Goal: Information Seeking & Learning: Learn about a topic

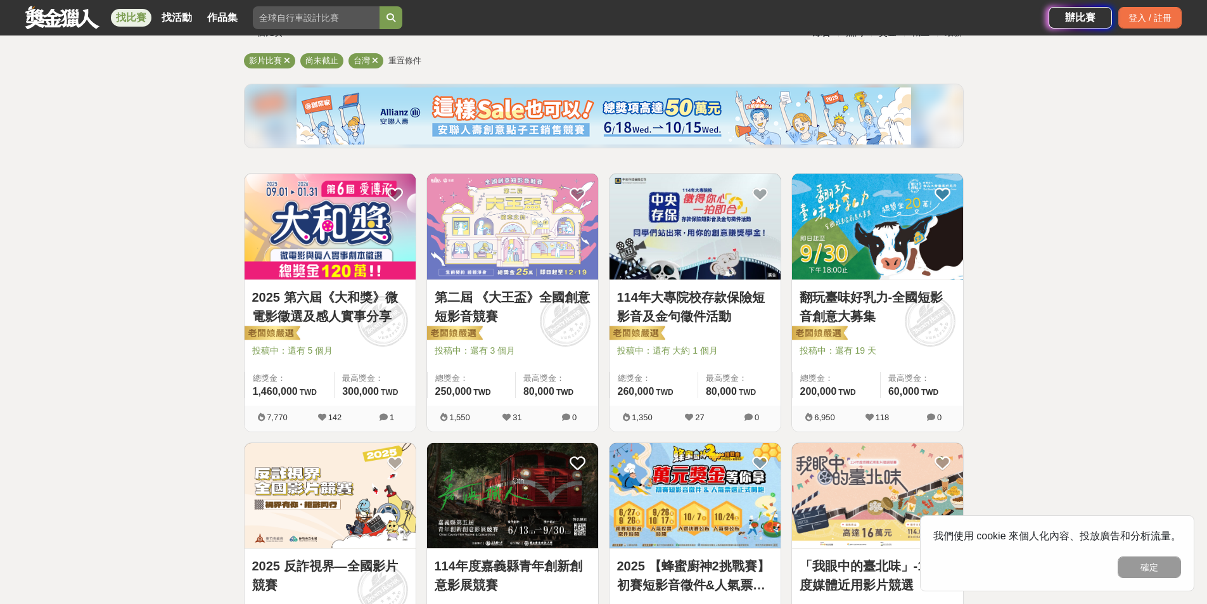
scroll to position [127, 0]
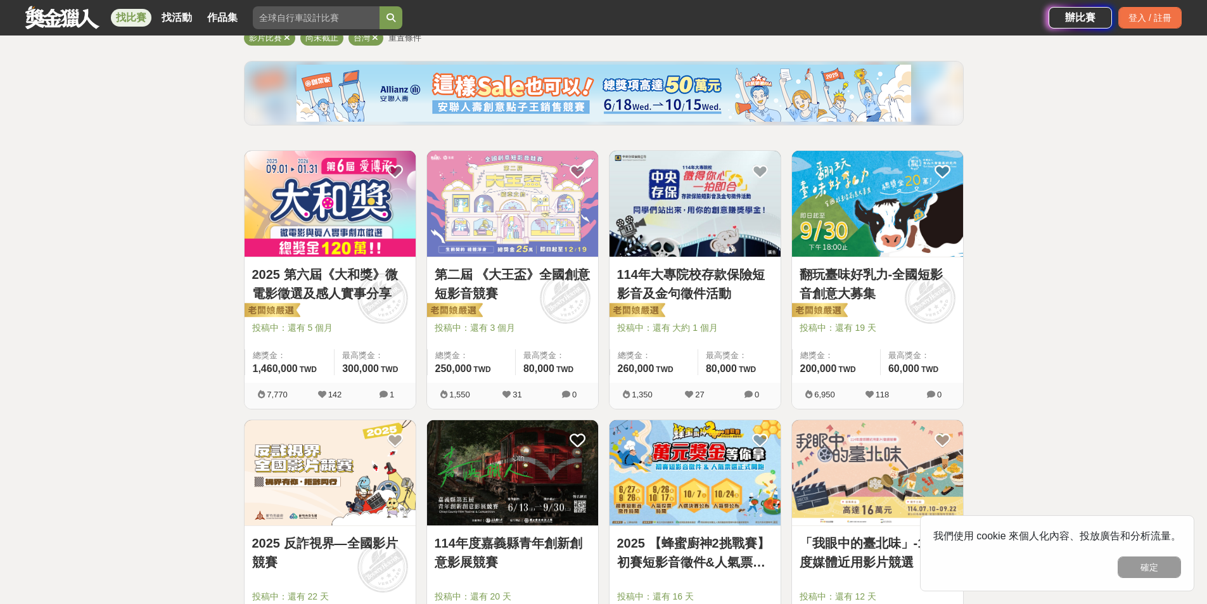
click at [524, 259] on div "第二屆 《大王盃》全國創意短影音競賽 投稿中：還有 3 個月 總獎金： 250,000 250,000 TWD 最高獎金： 80,000 TWD" at bounding box center [512, 320] width 171 height 126
click at [513, 275] on link "第二屆 《大王盃》全國創意短影音競賽" at bounding box center [513, 284] width 156 height 38
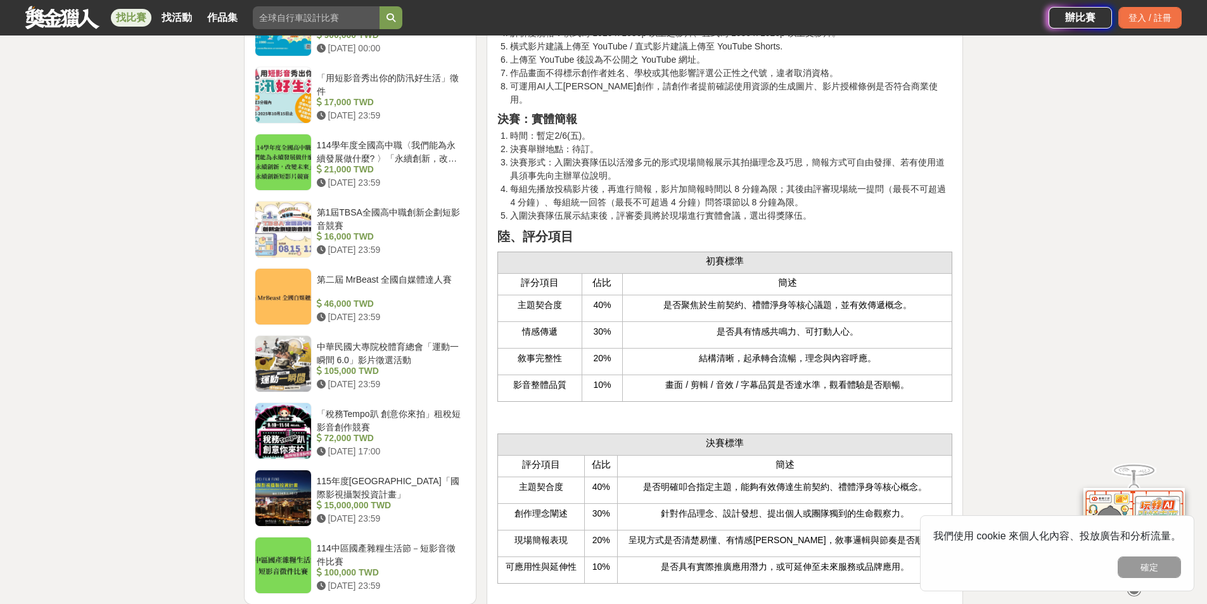
scroll to position [1838, 0]
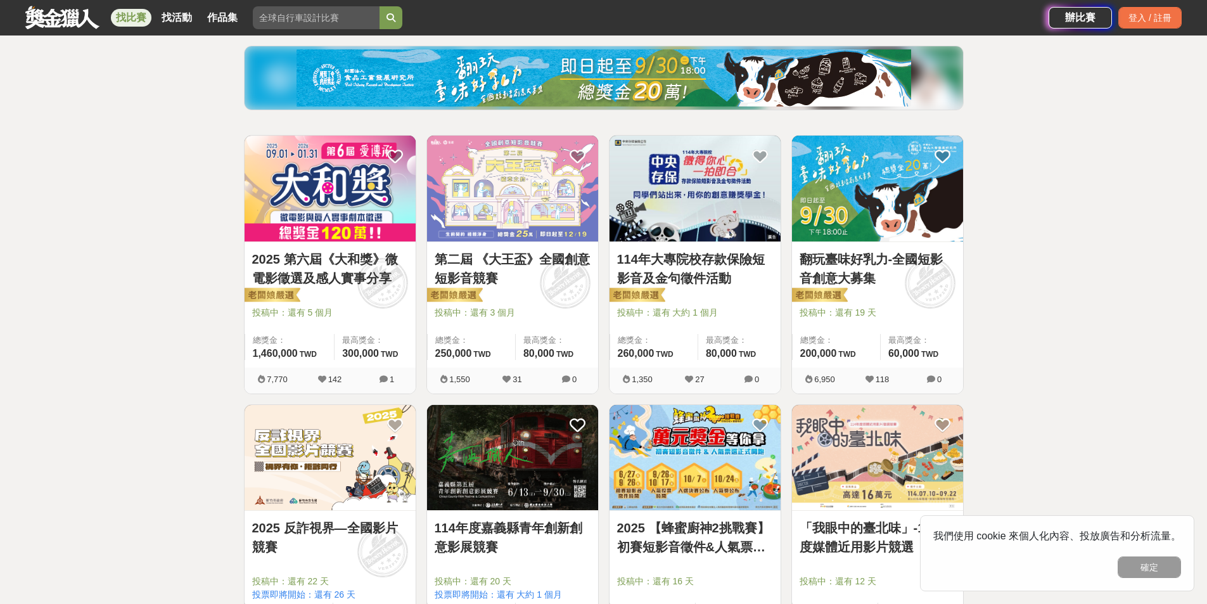
scroll to position [127, 0]
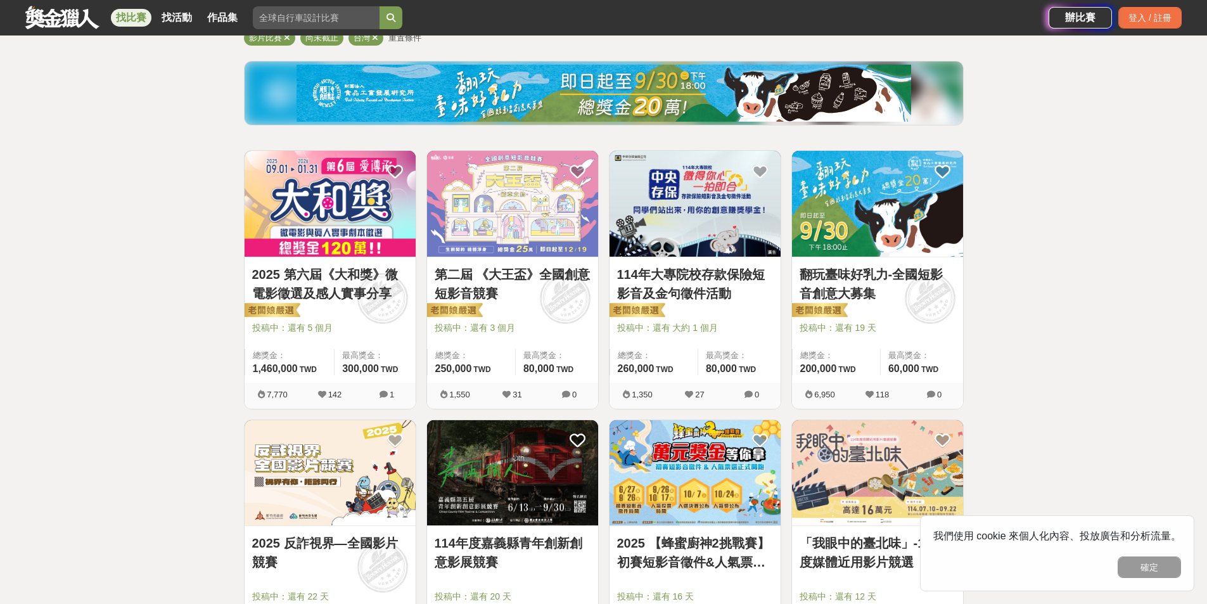
click at [373, 231] on img at bounding box center [330, 204] width 171 height 106
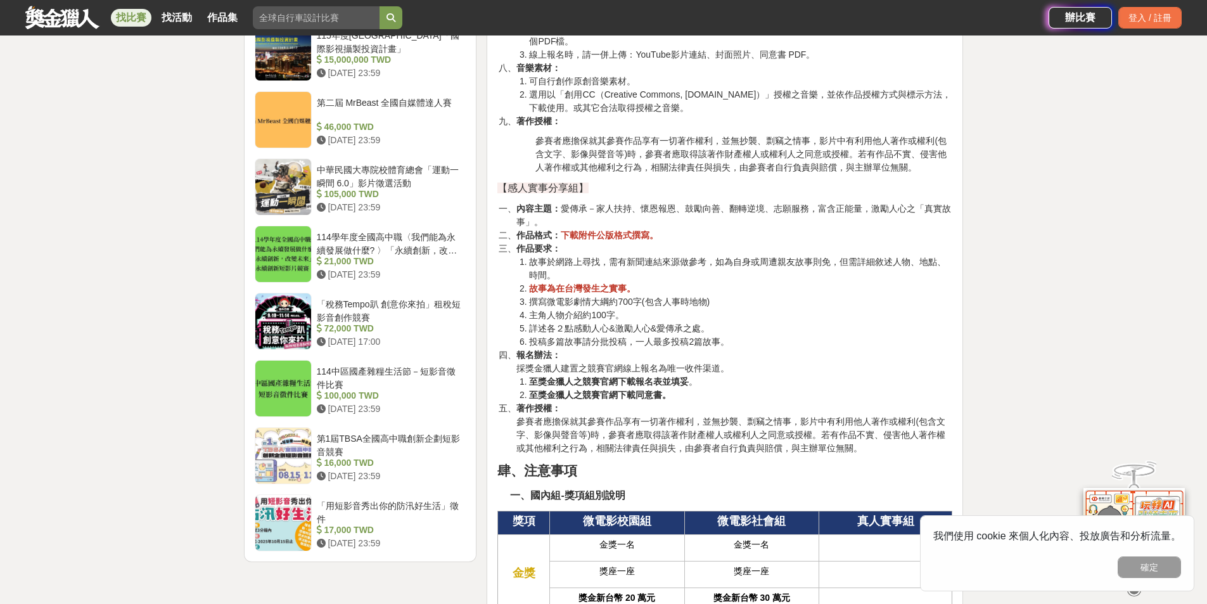
scroll to position [2155, 0]
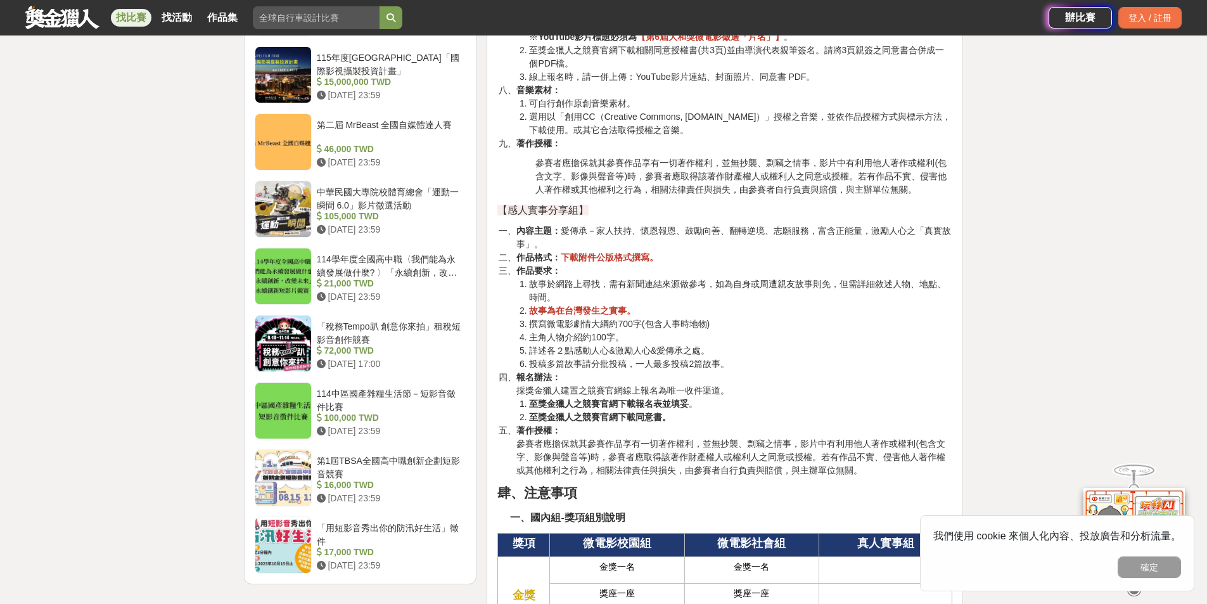
click at [584, 229] on li "內容主題： 愛傳承－家人扶持、[PERSON_NAME]恩報恩、鼓勵向善、翻轉逆境、志願服務，富含正能量，激勵人心之「真實故事」。" at bounding box center [735, 237] width 436 height 27
drag, startPoint x: 584, startPoint y: 229, endPoint x: 609, endPoint y: 229, distance: 24.7
click at [609, 229] on li "內容主題： 愛傳承－家人扶持、[PERSON_NAME]恩報恩、鼓勵向善、翻轉逆境、志願服務，富含正能量，激勵人心之「真實故事」。" at bounding box center [735, 237] width 436 height 27
drag, startPoint x: 643, startPoint y: 229, endPoint x: 951, endPoint y: 232, distance: 308.1
click at [951, 243] on li "內容主題： 愛傳承－家人扶持、[PERSON_NAME]恩報恩、鼓勵向善、翻轉逆境、志願服務，富含正能量，激勵人心之「真實故事」。" at bounding box center [735, 237] width 436 height 27
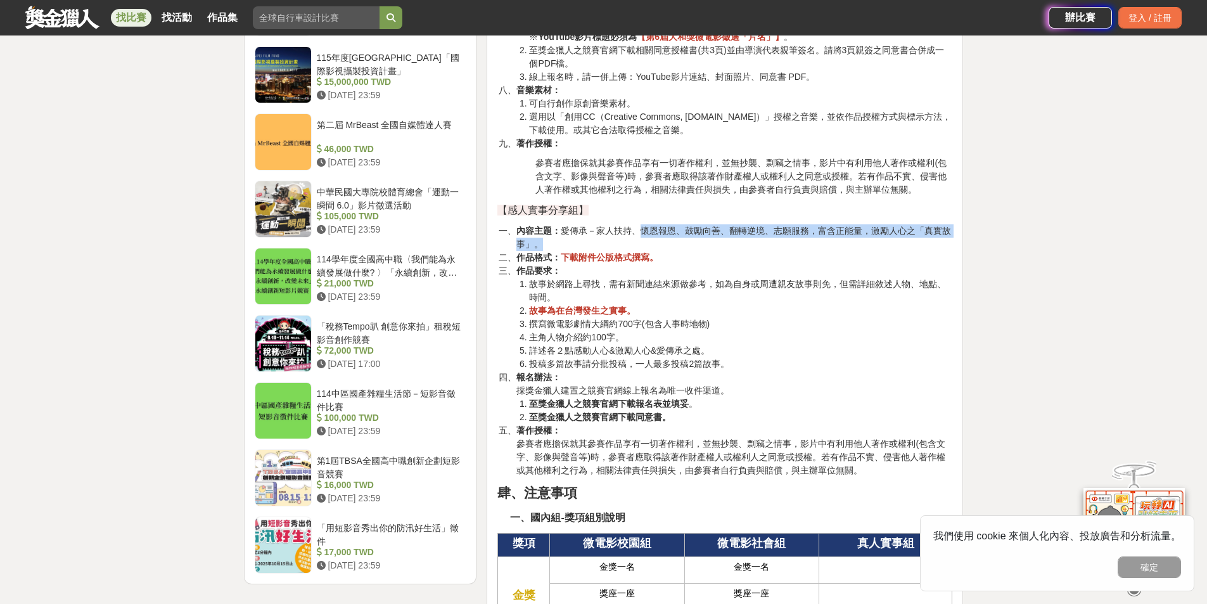
click at [939, 231] on li "內容主題： 愛傳承－家人扶持、[PERSON_NAME]恩報恩、鼓勵向善、翻轉逆境、志願服務，富含正能量，激勵人心之「真實故事」。" at bounding box center [735, 237] width 436 height 27
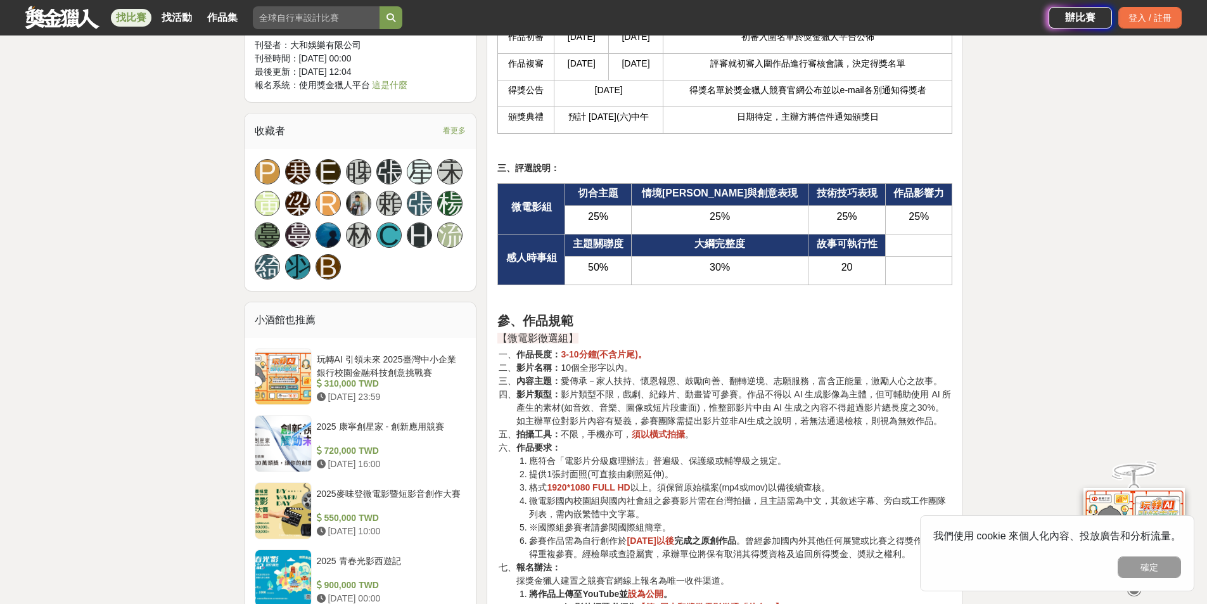
scroll to position [1648, 0]
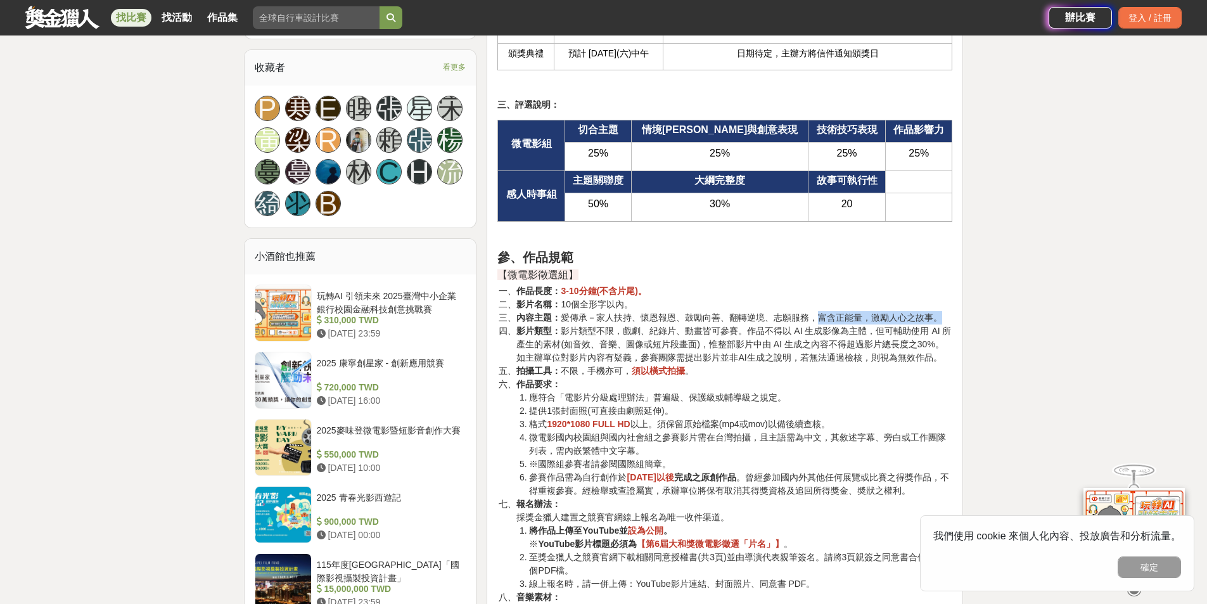
drag, startPoint x: 818, startPoint y: 318, endPoint x: 946, endPoint y: 319, distance: 128.0
click at [946, 319] on li "內容主題： 愛傳承－家人扶持、[PERSON_NAME]恩報恩、鼓勵向善、翻轉逆境、志願服務，富含正能量，激勵人心之故事。" at bounding box center [735, 317] width 436 height 13
drag, startPoint x: 560, startPoint y: 318, endPoint x: 937, endPoint y: 318, distance: 376.5
click at [937, 318] on li "內容主題： 愛傳承－家人扶持、[PERSON_NAME]恩報恩、鼓勵向善、翻轉逆境、志願服務，富含正能量，激勵人心之故事。" at bounding box center [735, 317] width 436 height 13
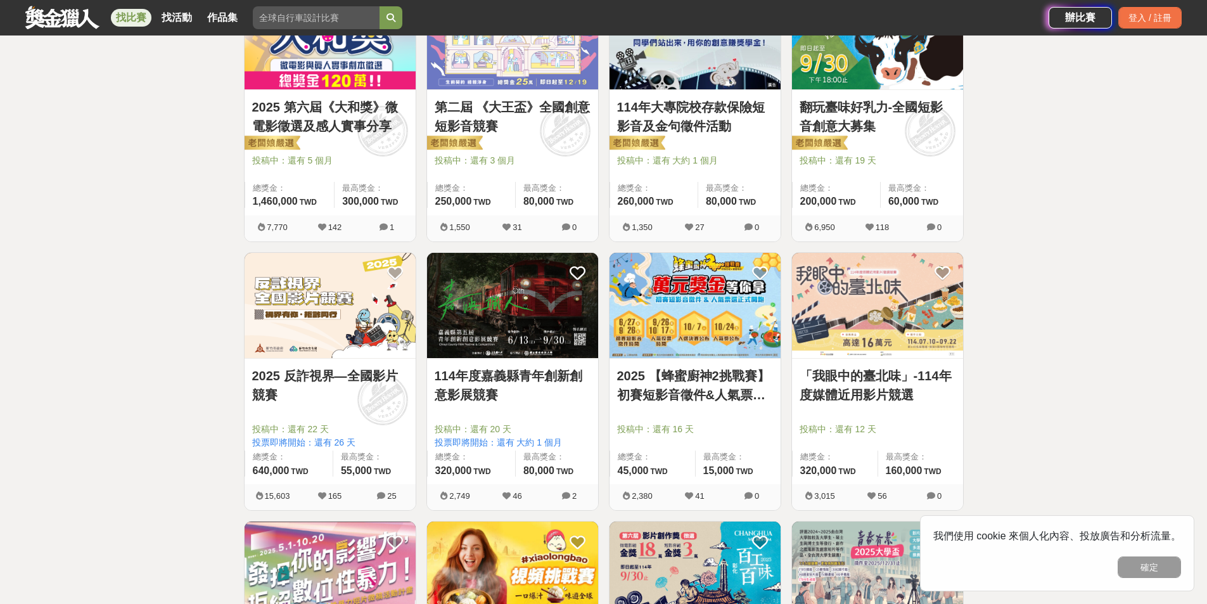
scroll to position [317, 0]
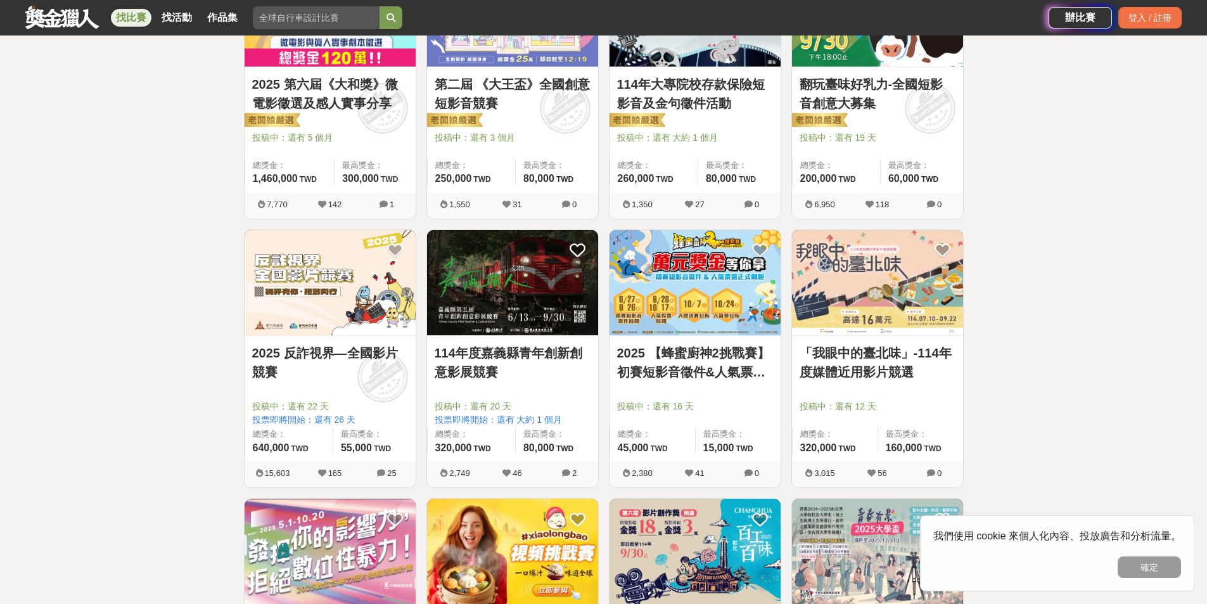
click at [877, 361] on link "「我眼中的臺北味」-114年度媒體近用影片競選" at bounding box center [878, 363] width 156 height 38
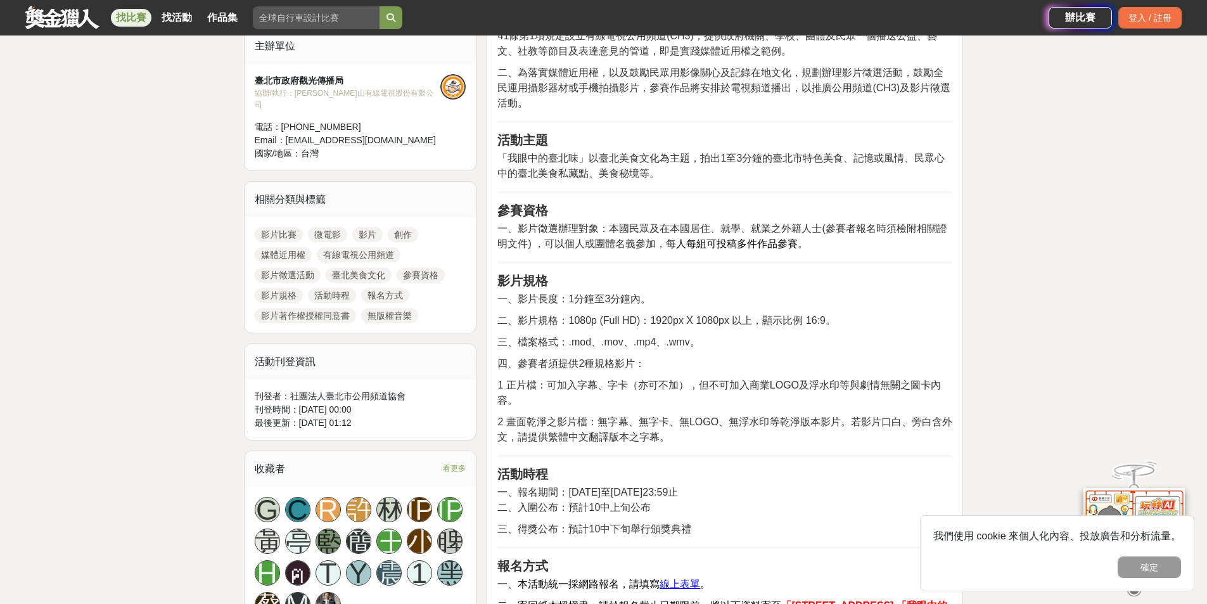
scroll to position [444, 0]
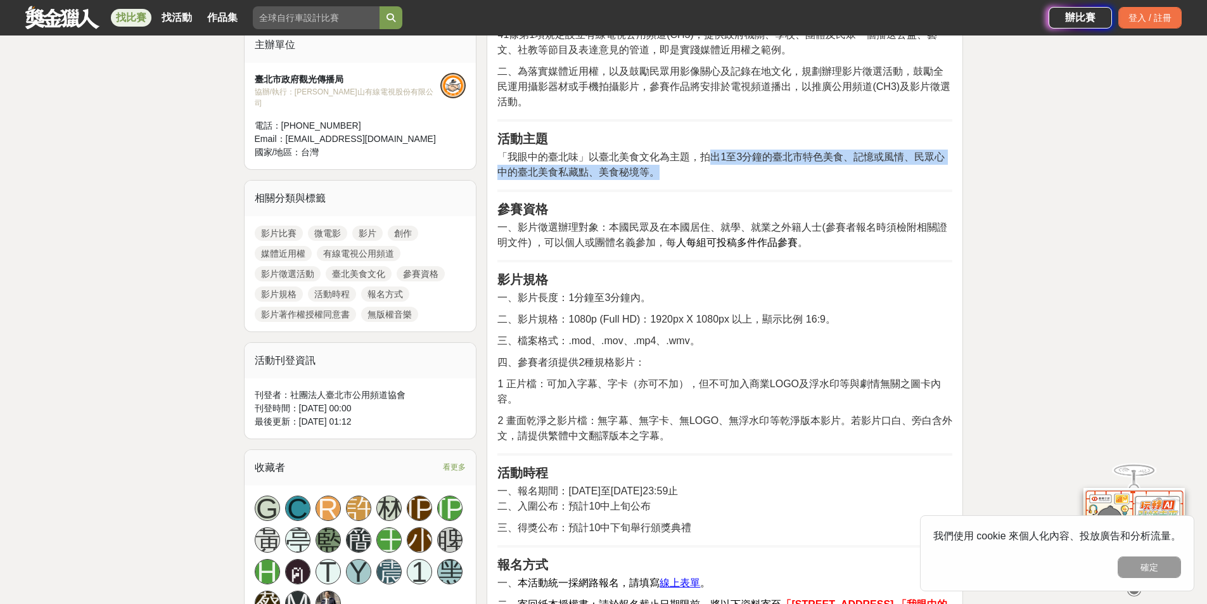
drag, startPoint x: 713, startPoint y: 158, endPoint x: 947, endPoint y: 165, distance: 234.0
click at [947, 165] on p "「 我眼中的臺北味 」以臺北美食文化為主題，拍出1至3分鐘的[GEOGRAPHIC_DATA]特色美食、記憶或風情、民眾心中的臺北美食私藏點、美食秘境等。" at bounding box center [725, 165] width 455 height 30
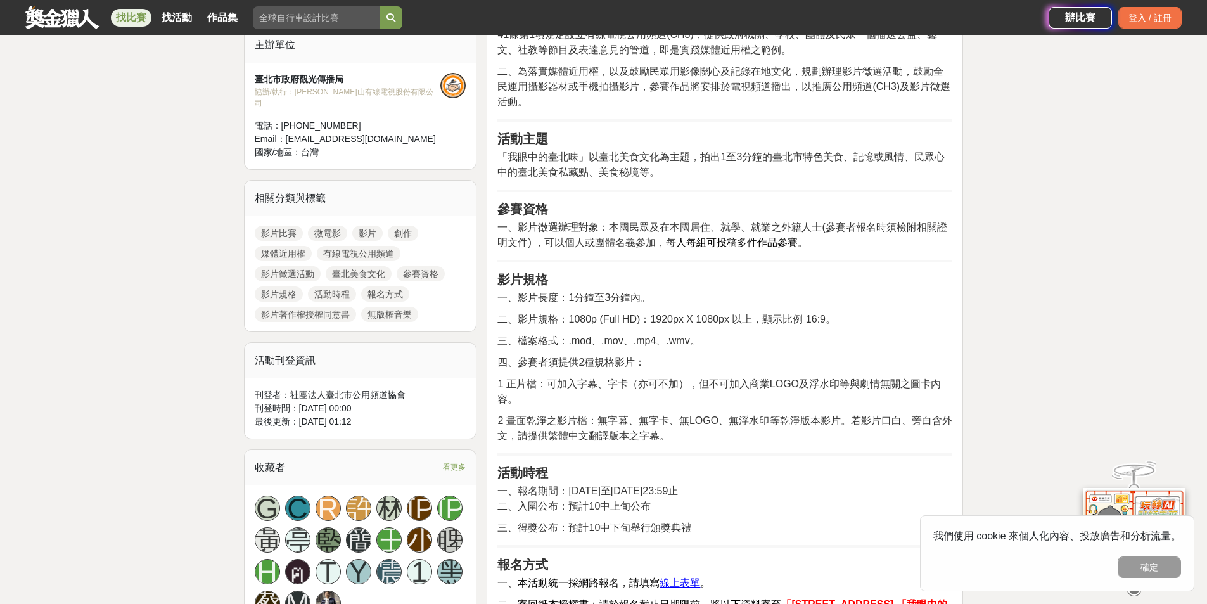
click at [810, 190] on hr at bounding box center [725, 191] width 455 height 3
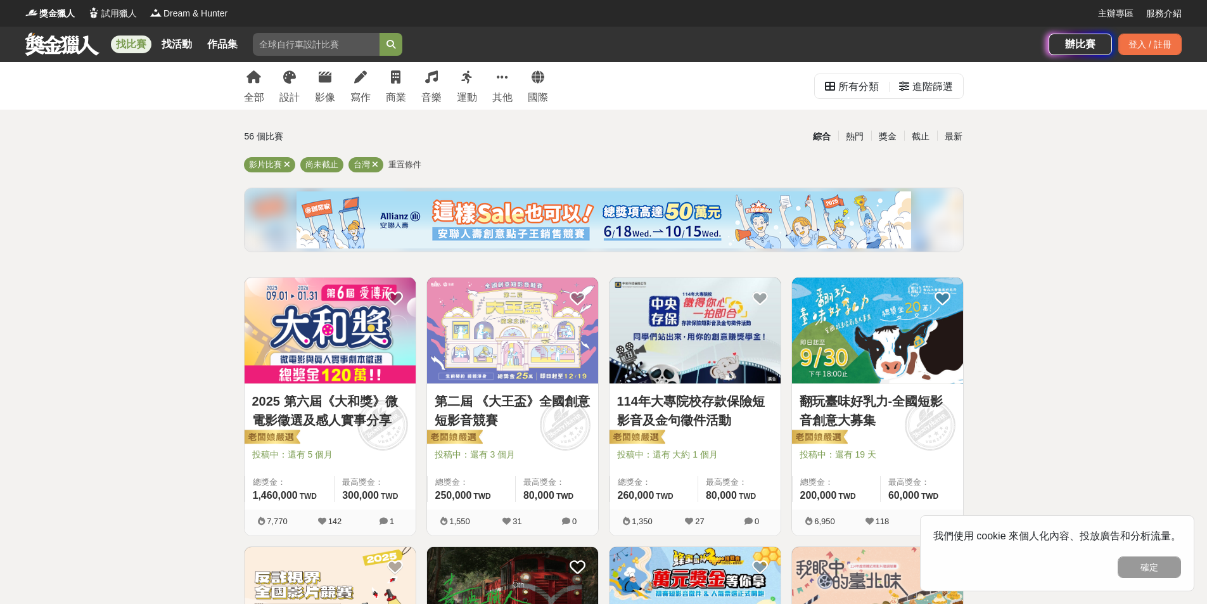
scroll to position [63, 0]
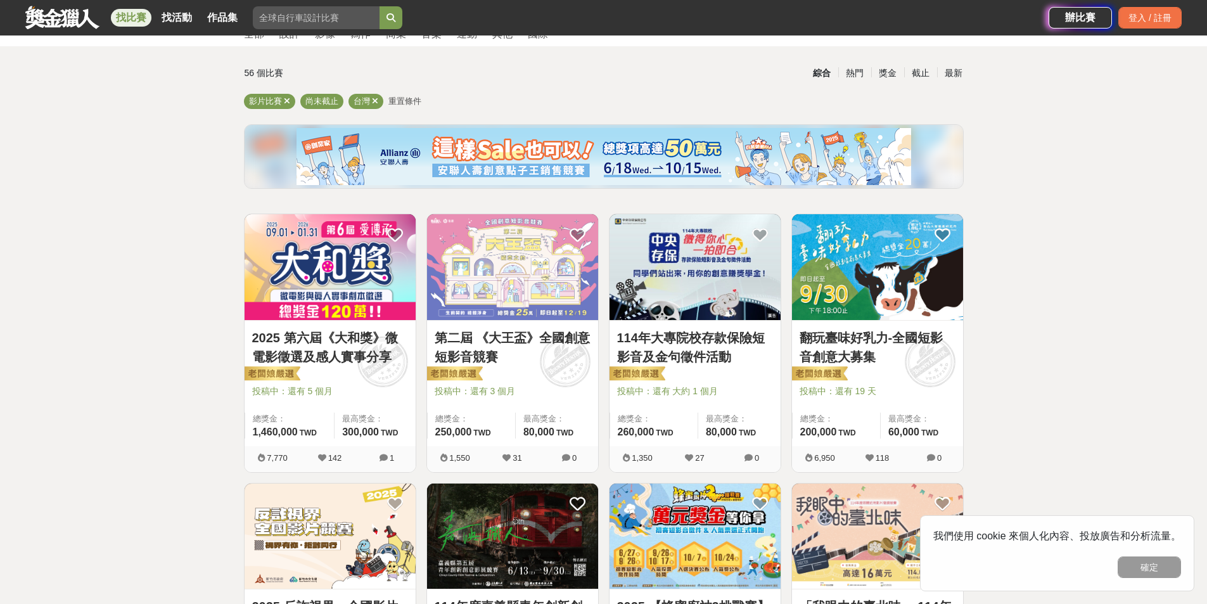
click at [485, 345] on link "第二屆 《大王盃》全國創意短影音競賽" at bounding box center [513, 347] width 156 height 38
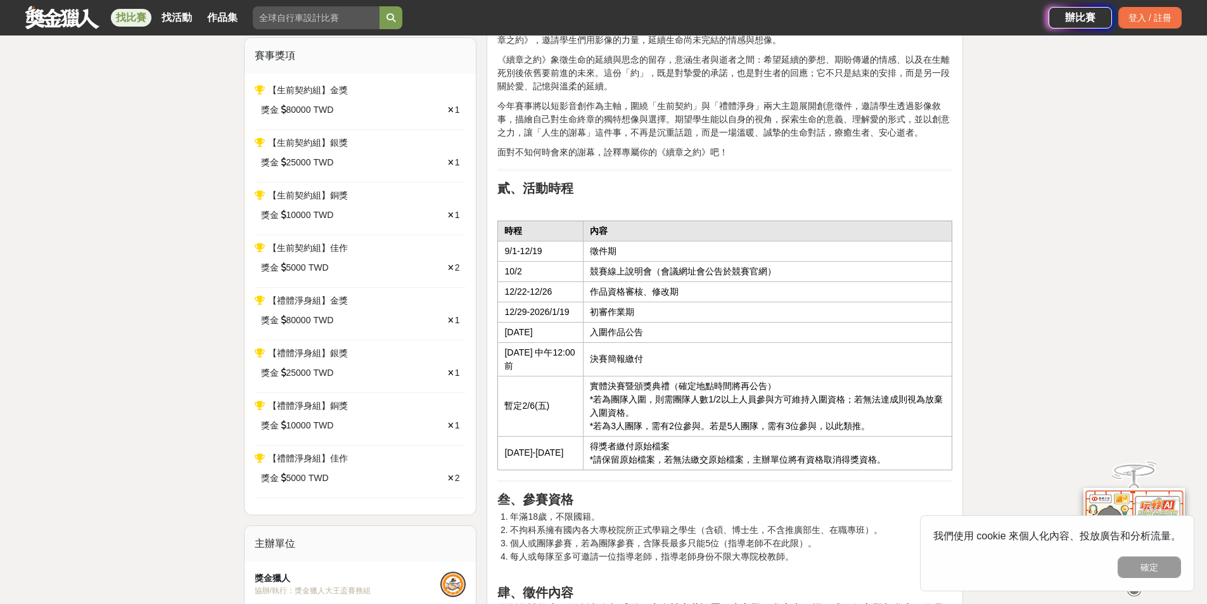
scroll to position [570, 0]
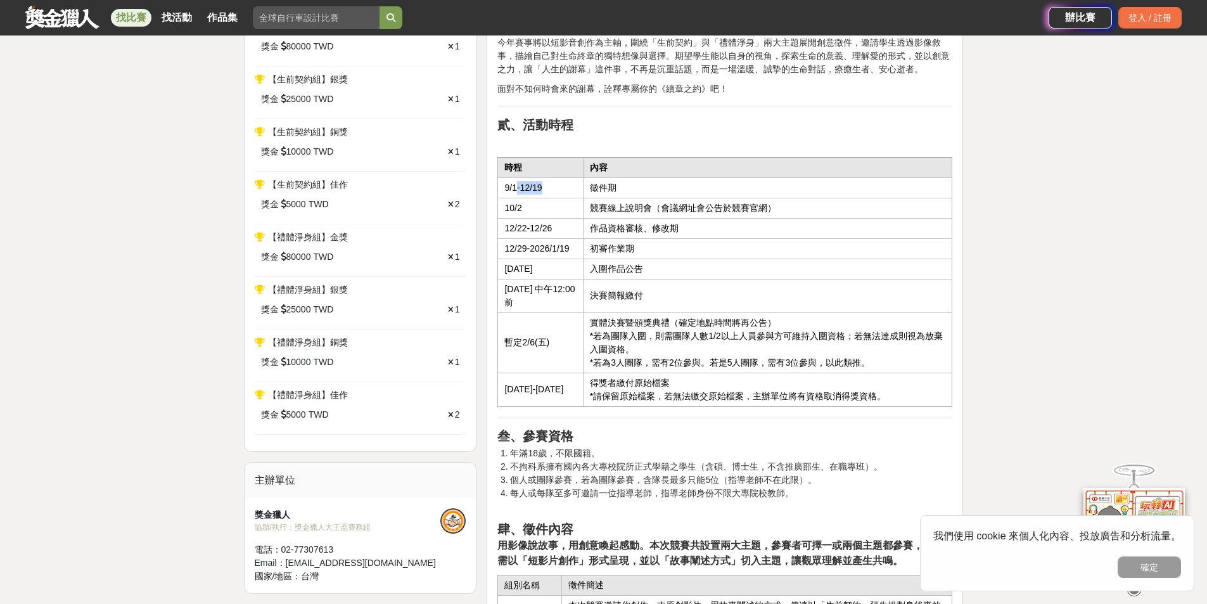
drag, startPoint x: 517, startPoint y: 182, endPoint x: 563, endPoint y: 181, distance: 46.9
click at [563, 181] on td "9/1-12/19" at bounding box center [540, 187] width 85 height 20
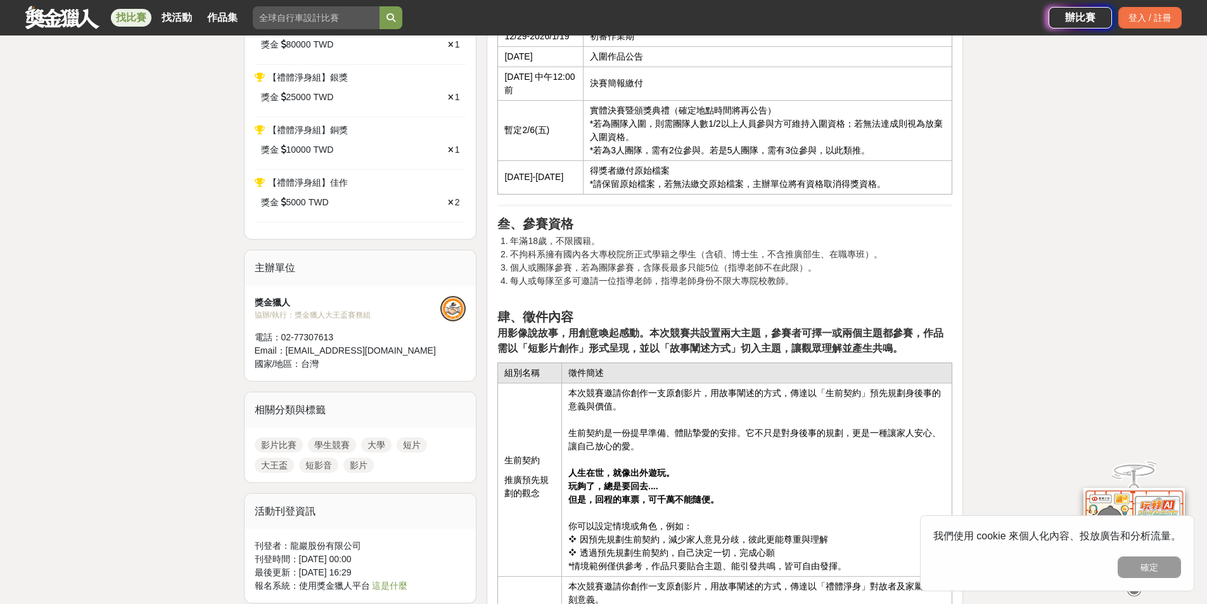
scroll to position [761, 0]
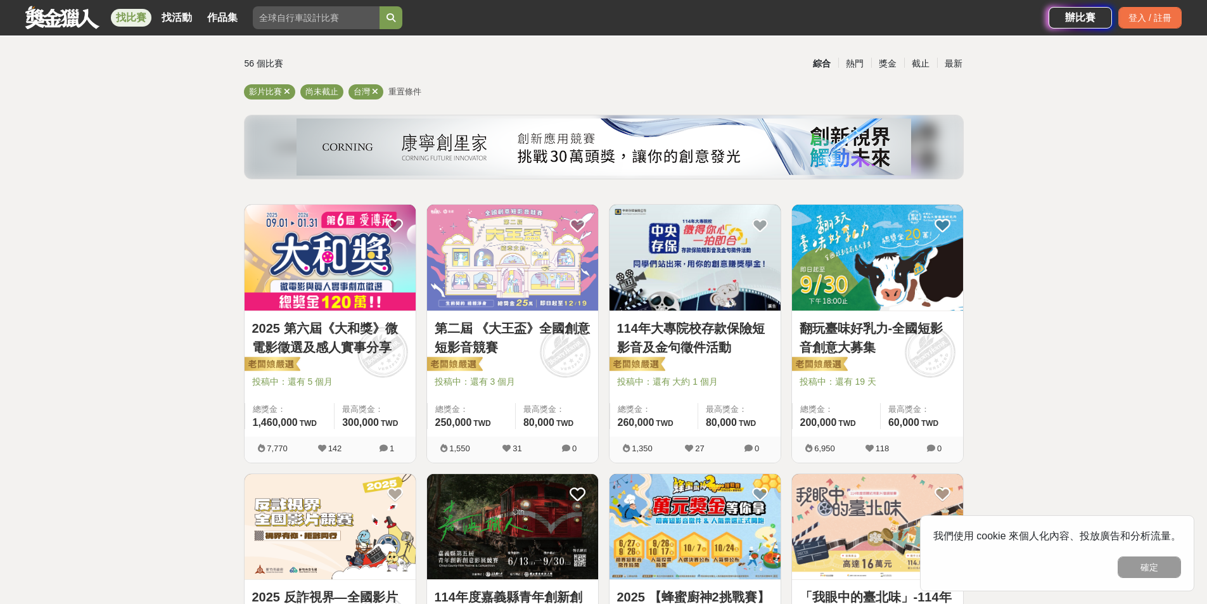
scroll to position [63, 0]
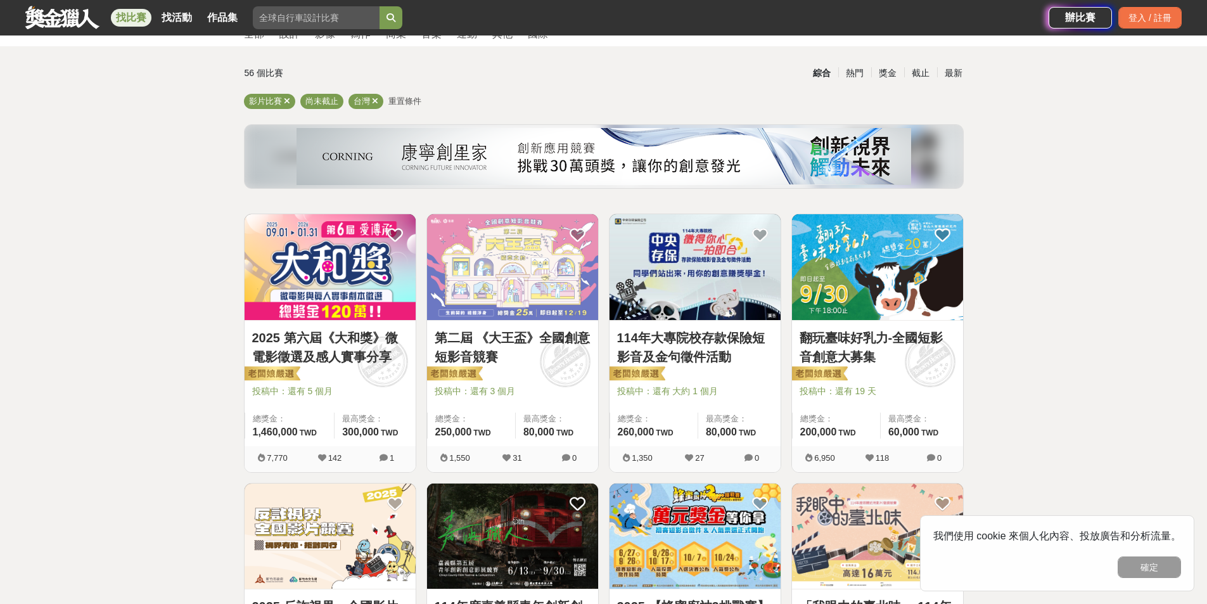
click at [332, 325] on div "2025 第六屆《大和獎》微電影徵選及感人實事分享 投稿中：還有 5 個月 總獎金： 1,460,000 146 萬 TWD 最高獎金： 300,000 TWD" at bounding box center [330, 384] width 171 height 126
click at [333, 333] on link "2025 第六屆《大和獎》微電影徵選及感人實事分享" at bounding box center [330, 347] width 156 height 38
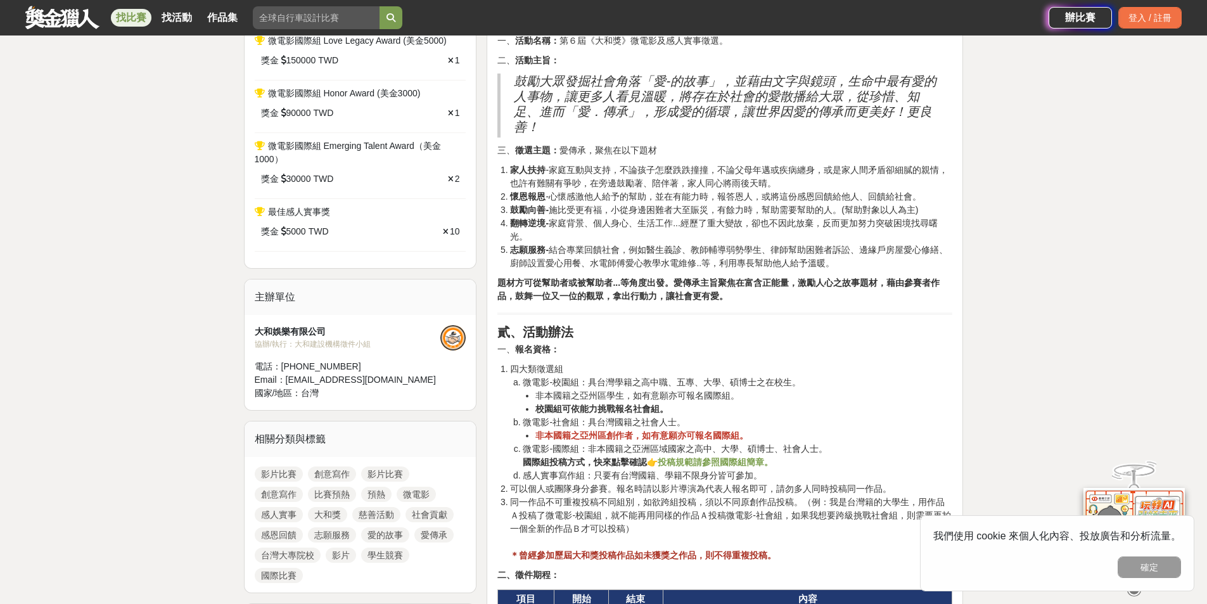
scroll to position [951, 0]
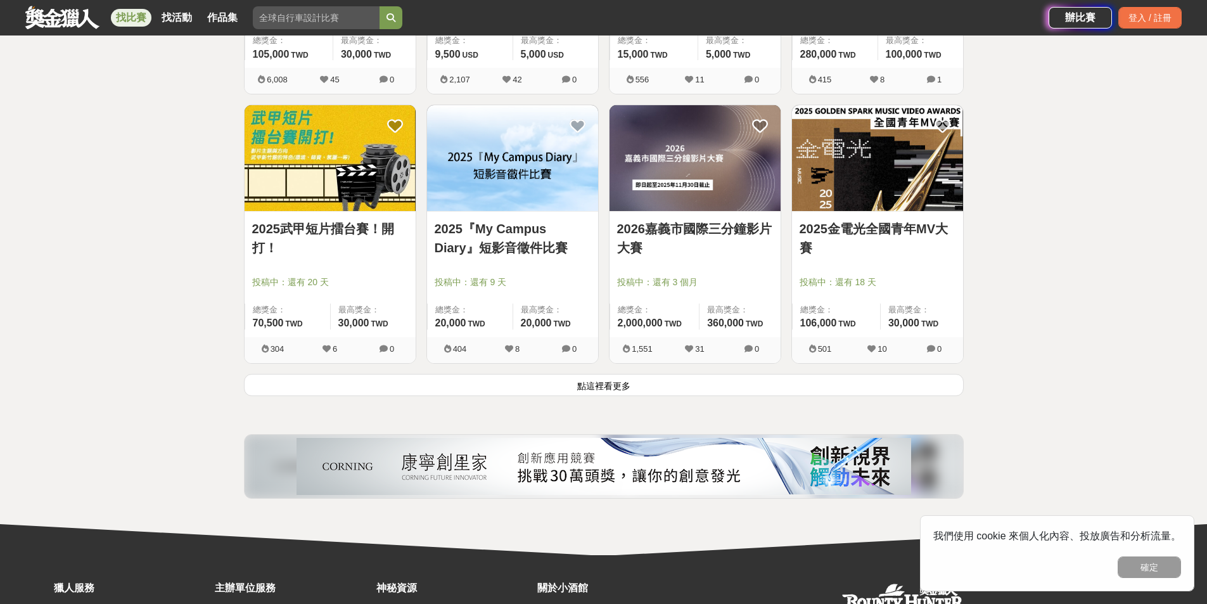
scroll to position [1585, 0]
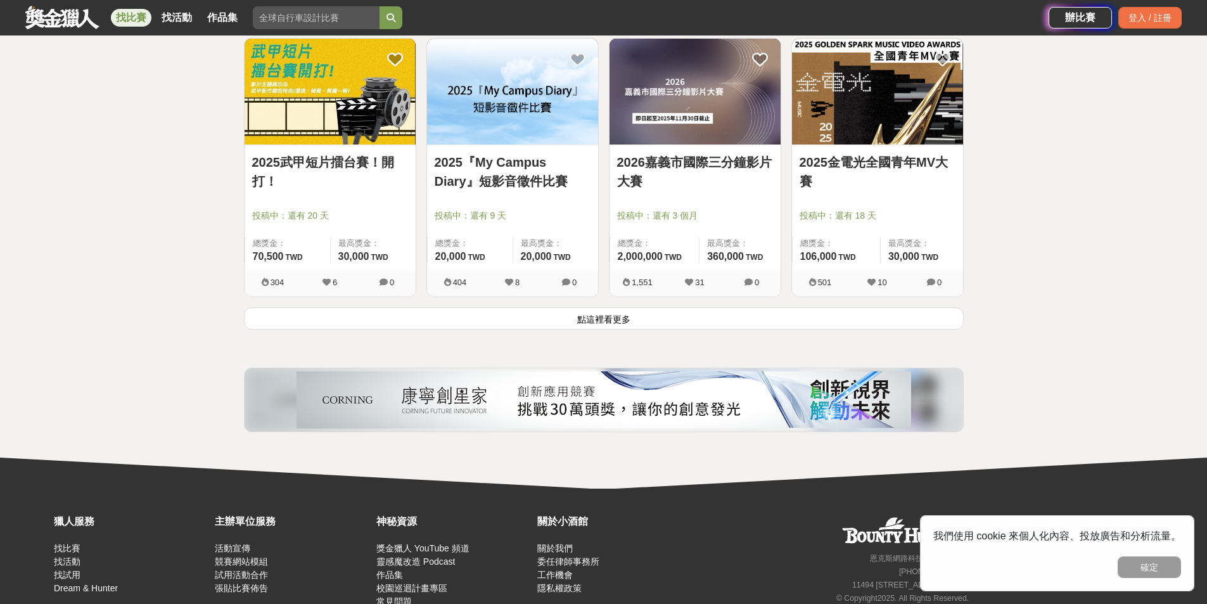
click at [629, 321] on button "點這裡看更多" at bounding box center [604, 318] width 720 height 22
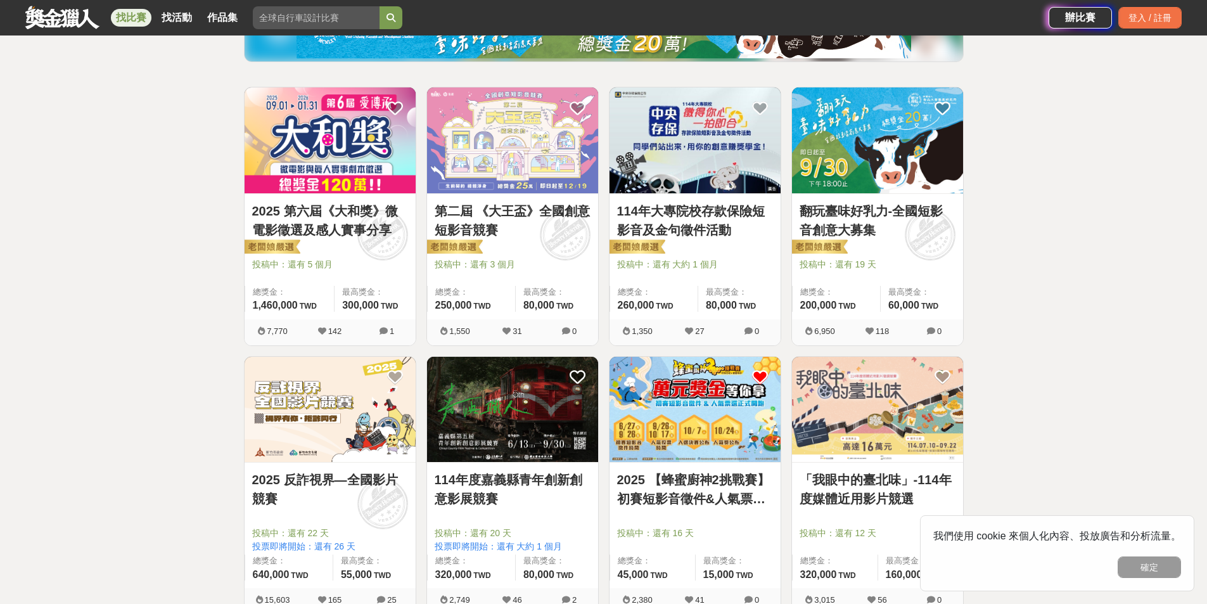
scroll to position [254, 0]
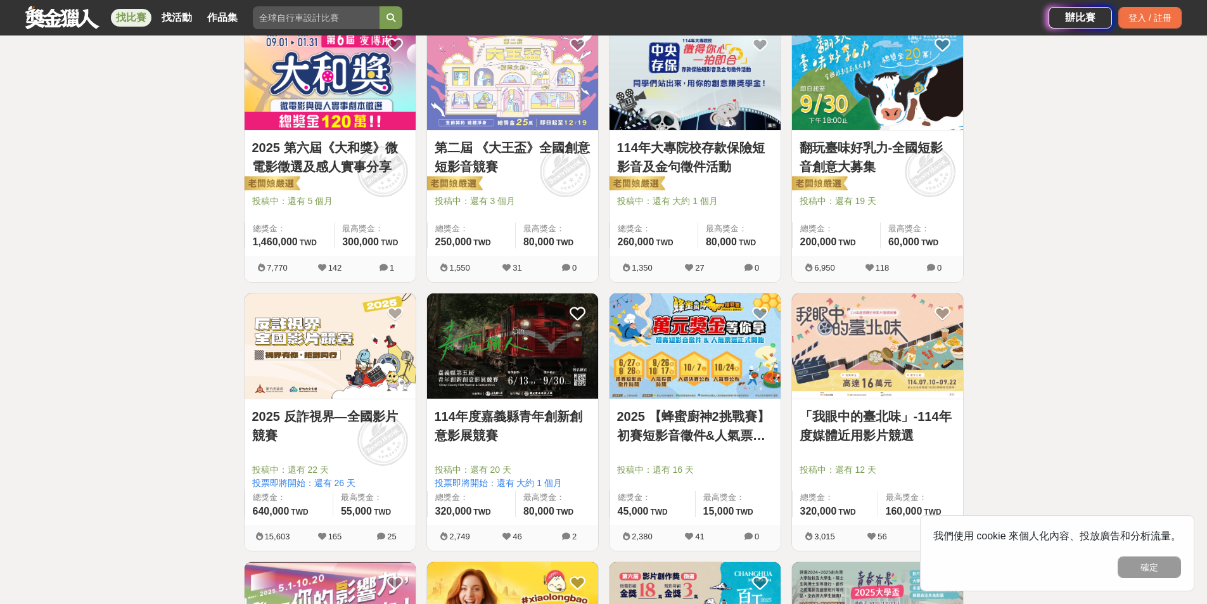
click at [918, 106] on img at bounding box center [877, 77] width 171 height 106
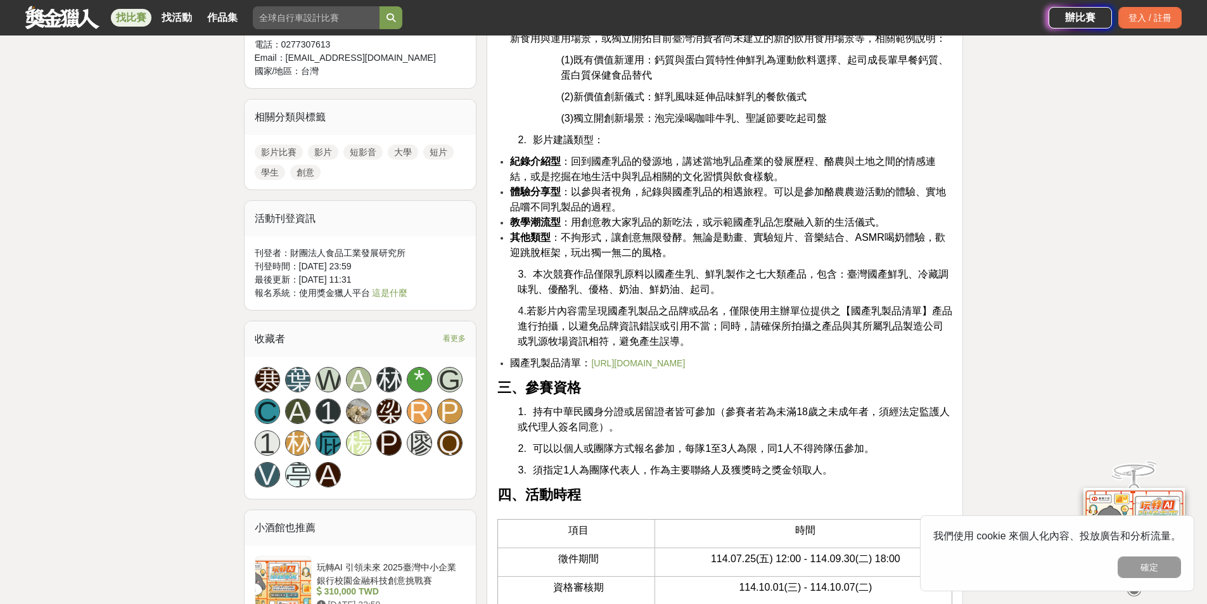
scroll to position [951, 0]
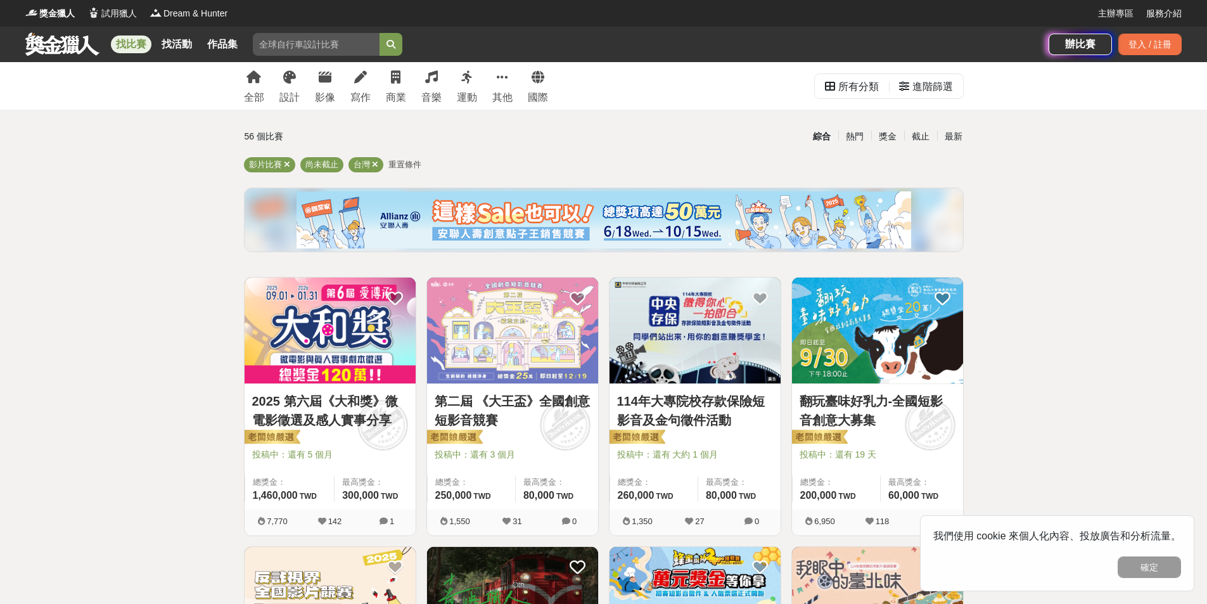
click at [880, 331] on img at bounding box center [877, 331] width 171 height 106
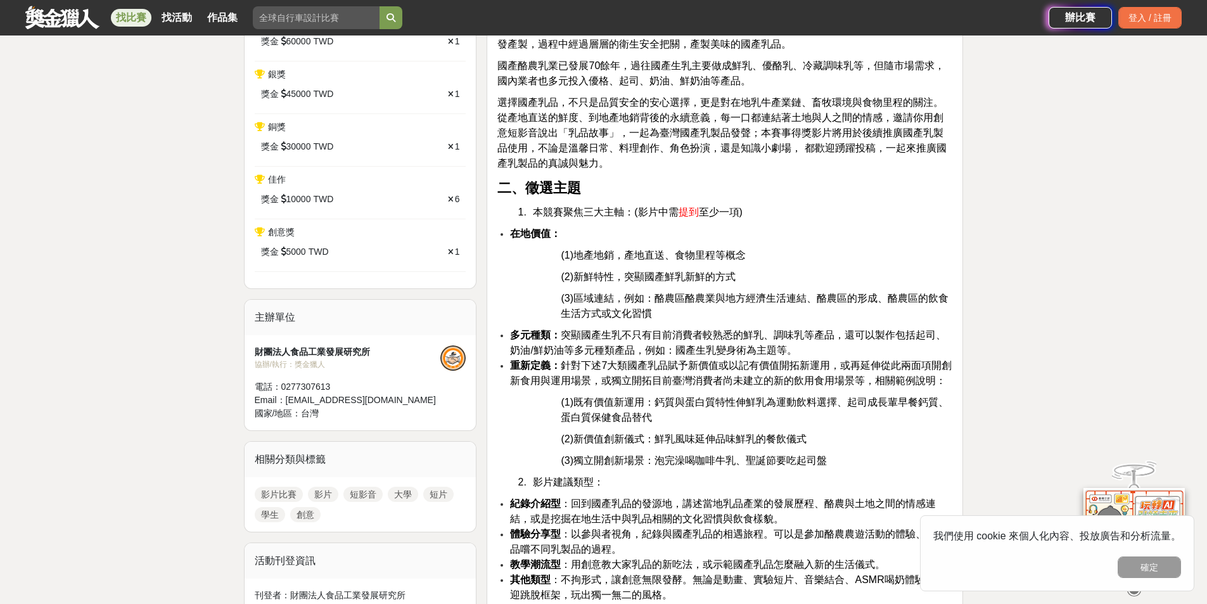
scroll to position [507, 0]
